Goal: Find contact information: Find contact information

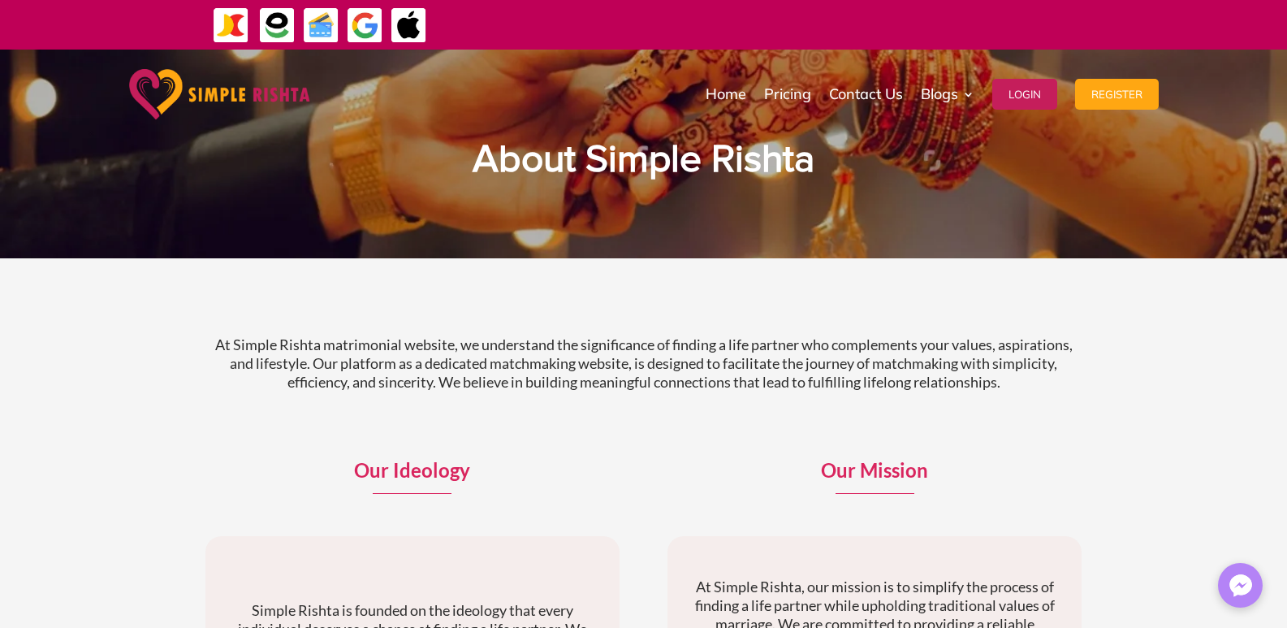
click at [234, 330] on div "At Simple Rishta matrimonial website, we understand the significance of finding…" at bounding box center [643, 377] width 877 height 125
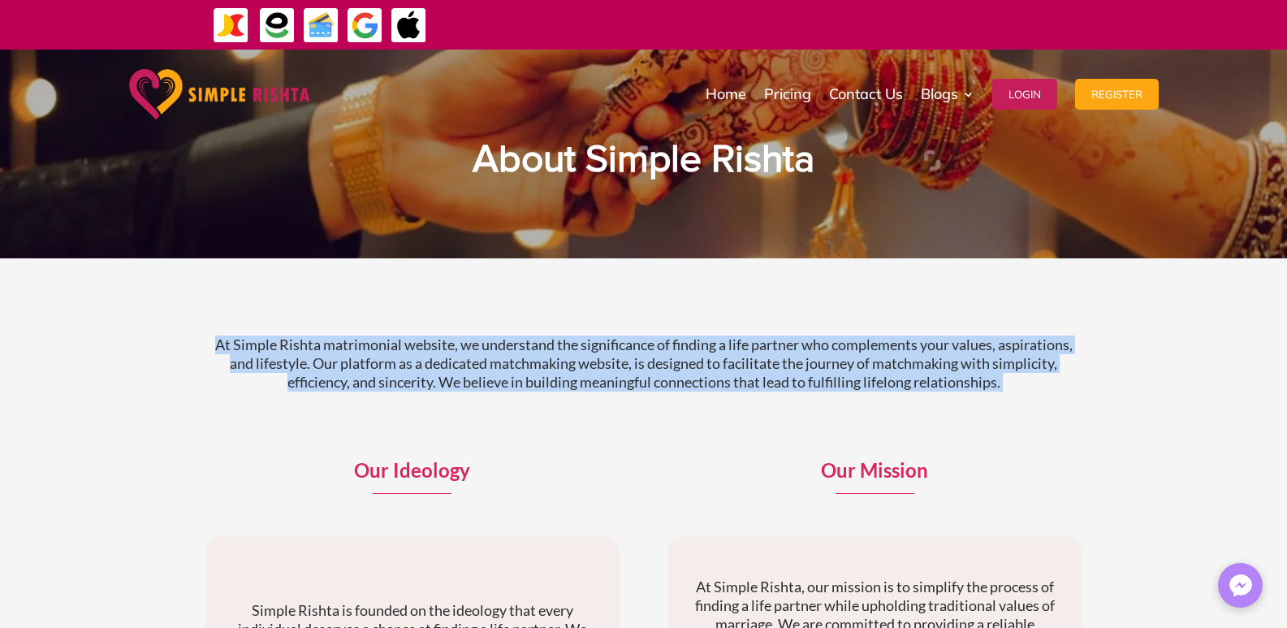
click at [234, 330] on div "At Simple Rishta matrimonial website, we understand the significance of finding…" at bounding box center [643, 377] width 877 height 125
copy div "At Simple Rishta matrimonial website, we understand the significance of finding…"
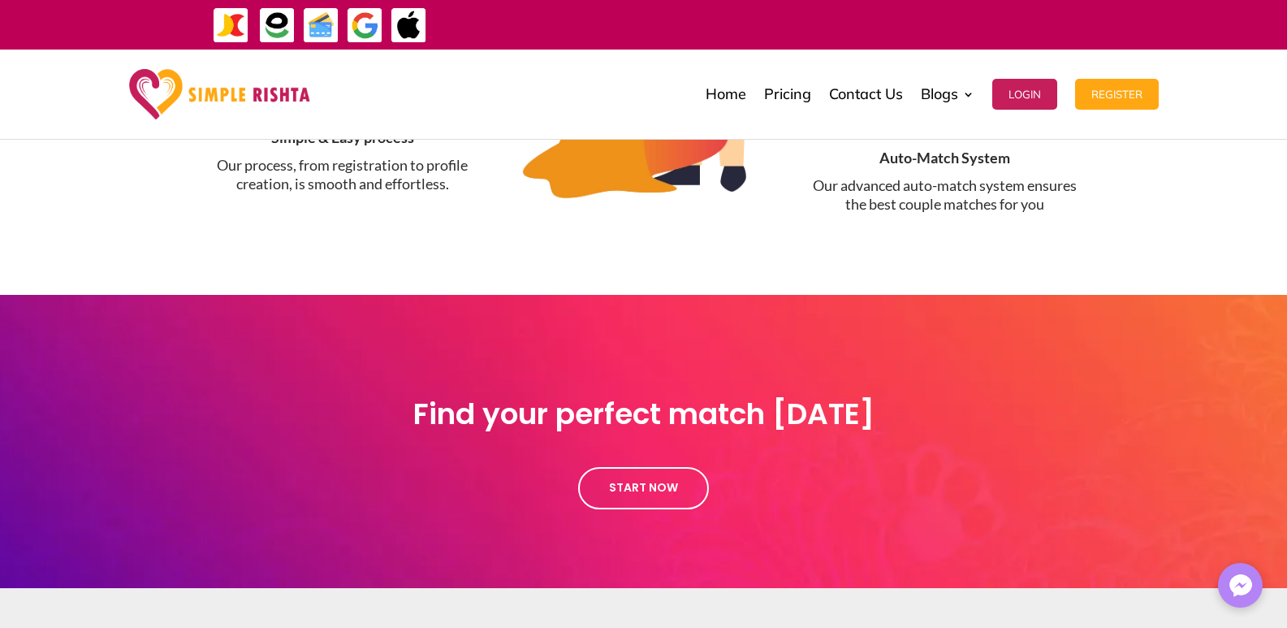
scroll to position [1763, 0]
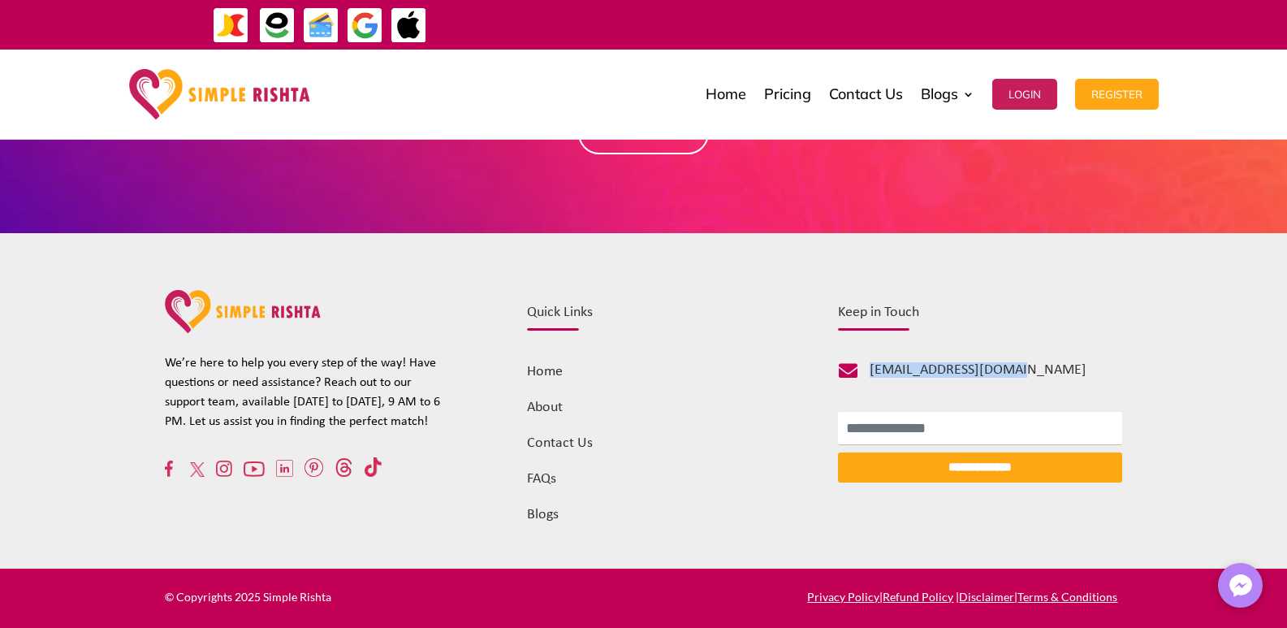
drag, startPoint x: 1014, startPoint y: 369, endPoint x: 865, endPoint y: 375, distance: 149.6
click at [865, 375] on div "[EMAIL_ADDRESS][DOMAIN_NAME]" at bounding box center [990, 374] width 265 height 23
copy span "[EMAIL_ADDRESS][DOMAIN_NAME]"
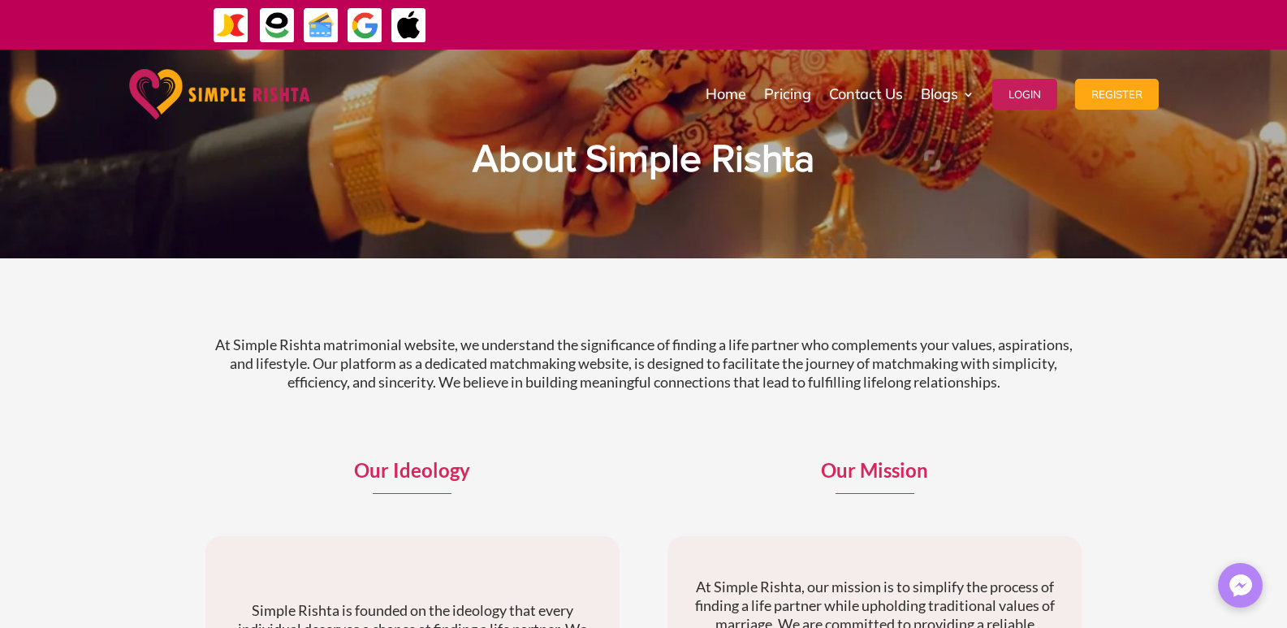
click at [237, 345] on p "At Simple Rishta matrimonial website, we understand the significance of finding…" at bounding box center [643, 363] width 877 height 56
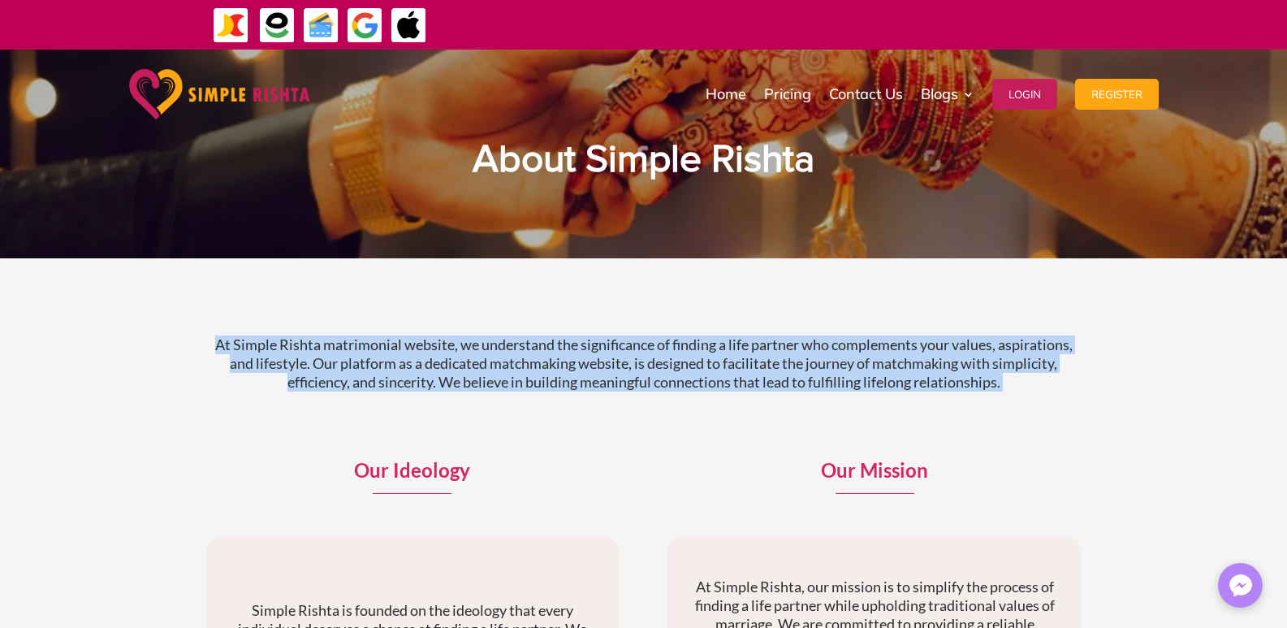
click at [237, 345] on p "At Simple Rishta matrimonial website, we understand the significance of finding…" at bounding box center [643, 363] width 877 height 56
copy div "At Simple Rishta matrimonial website, we understand the significance of finding…"
click at [344, 348] on p "At Simple Rishta matrimonial website, we understand the significance of finding…" at bounding box center [643, 363] width 877 height 56
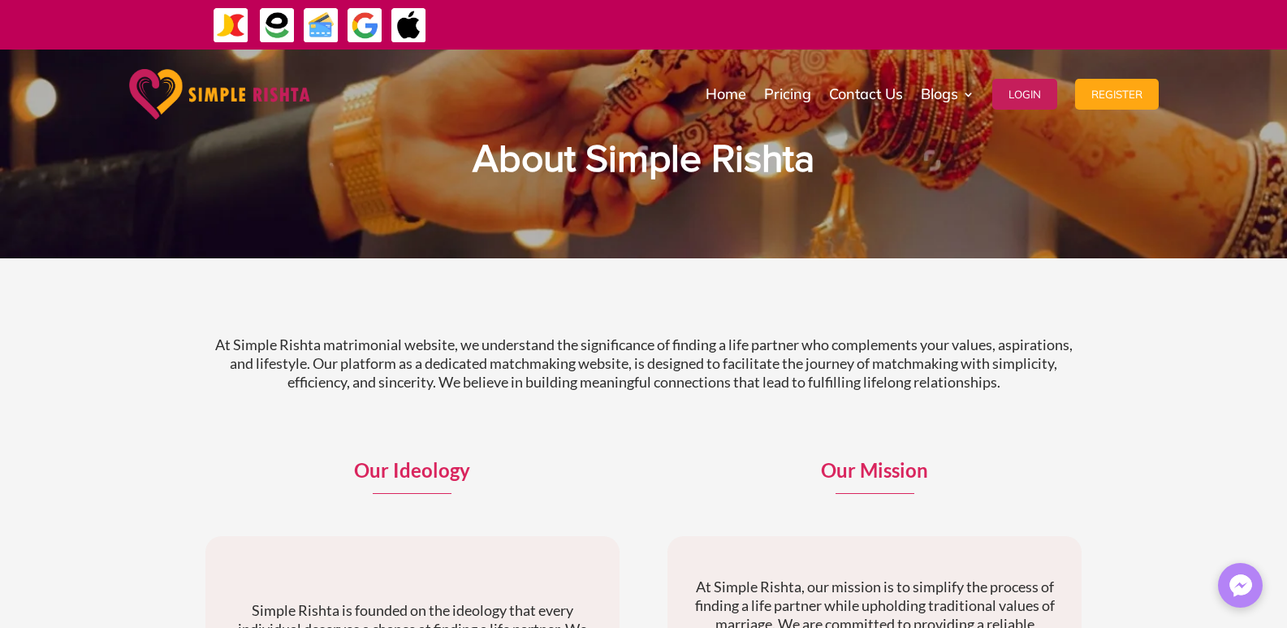
click at [344, 348] on p "At Simple Rishta matrimonial website, we understand the significance of finding…" at bounding box center [643, 363] width 877 height 56
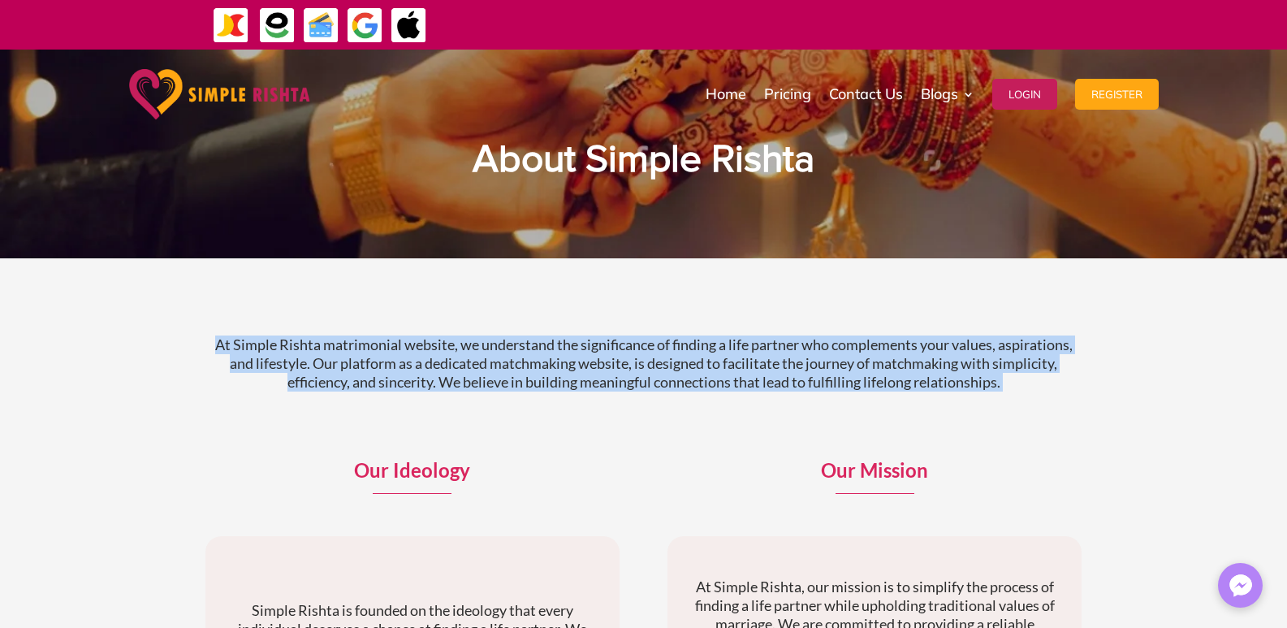
click at [344, 348] on p "At Simple Rishta matrimonial website, we understand the significance of finding…" at bounding box center [643, 363] width 877 height 56
